Goal: Register for event/course

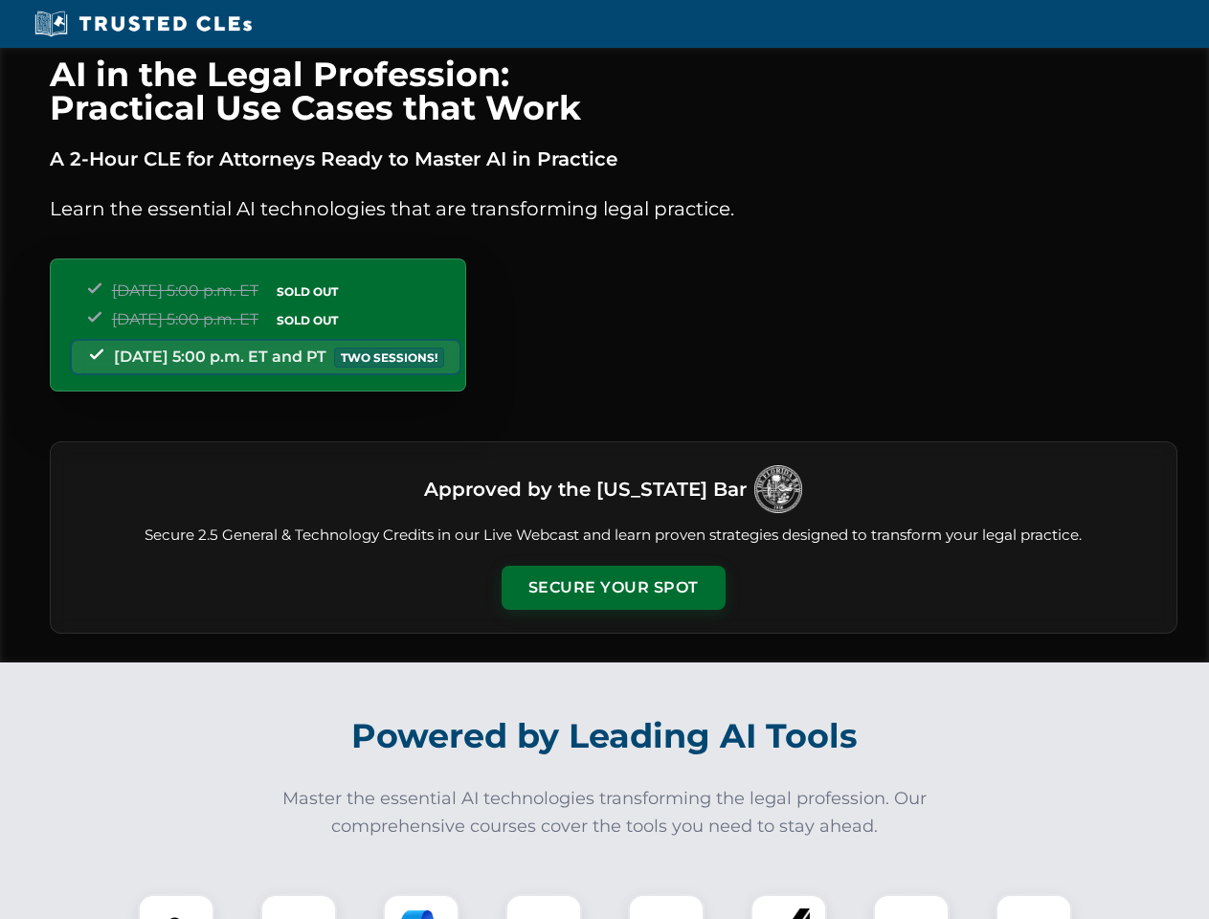
click at [613, 588] on button "Secure Your Spot" at bounding box center [614, 588] width 224 height 44
click at [176, 907] on img at bounding box center [176, 933] width 56 height 56
click at [299, 907] on div at bounding box center [298, 932] width 77 height 77
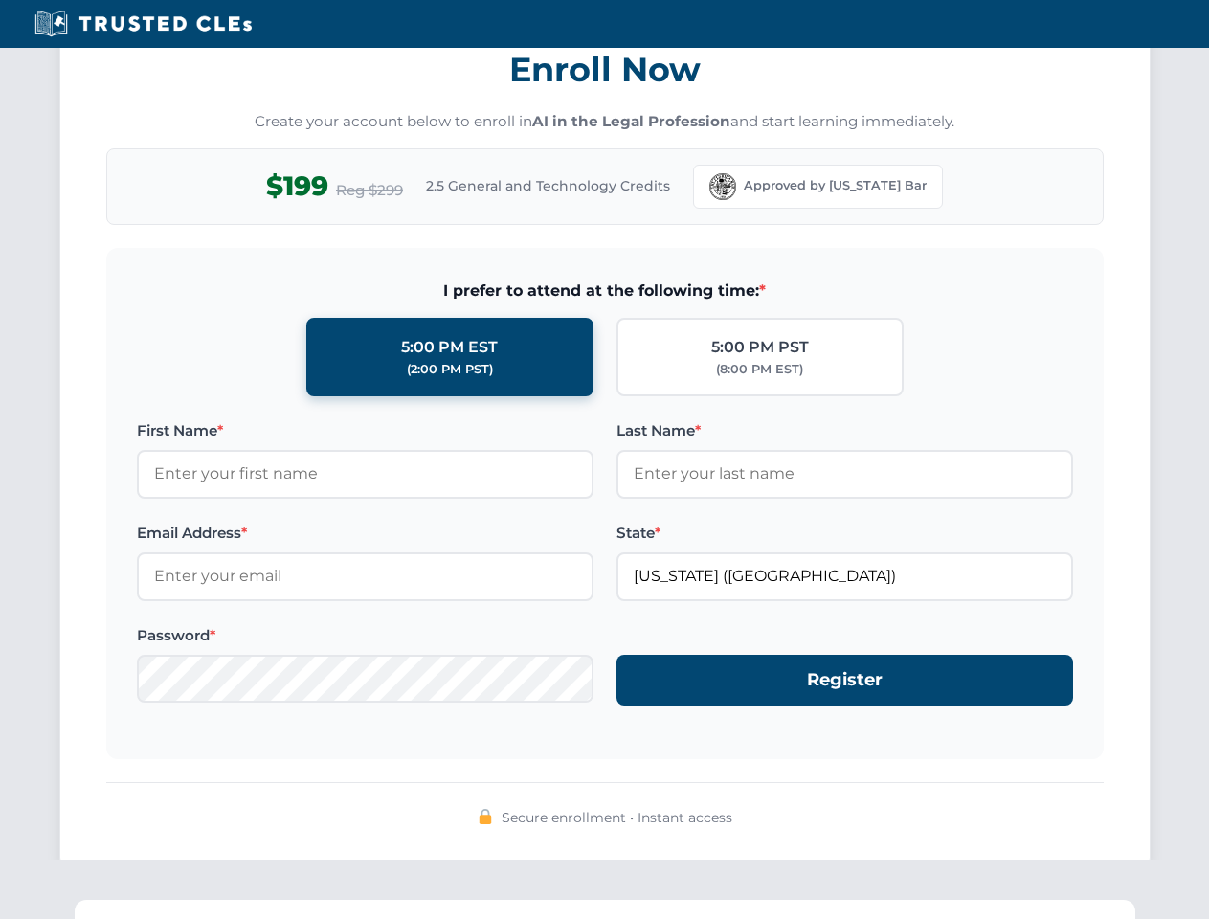
scroll to position [1879, 0]
